Goal: Transaction & Acquisition: Book appointment/travel/reservation

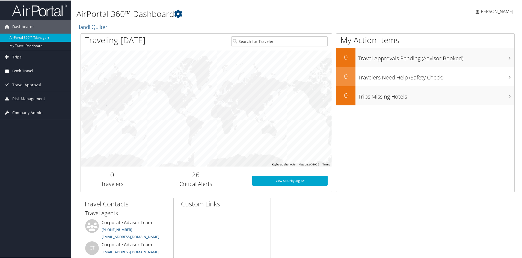
click at [14, 71] on span "Book Travel" at bounding box center [22, 71] width 21 height 14
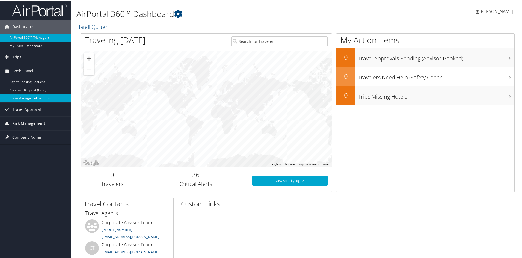
click at [18, 96] on link "Book/Manage Online Trips" at bounding box center [35, 98] width 71 height 8
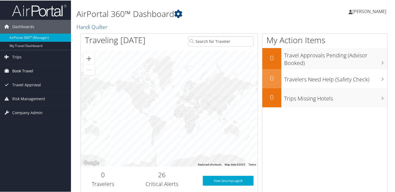
click at [24, 71] on span "Book Travel" at bounding box center [22, 71] width 21 height 14
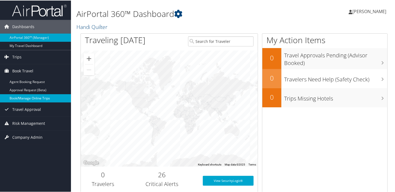
click at [24, 97] on link "Book/Manage Online Trips" at bounding box center [35, 98] width 71 height 8
